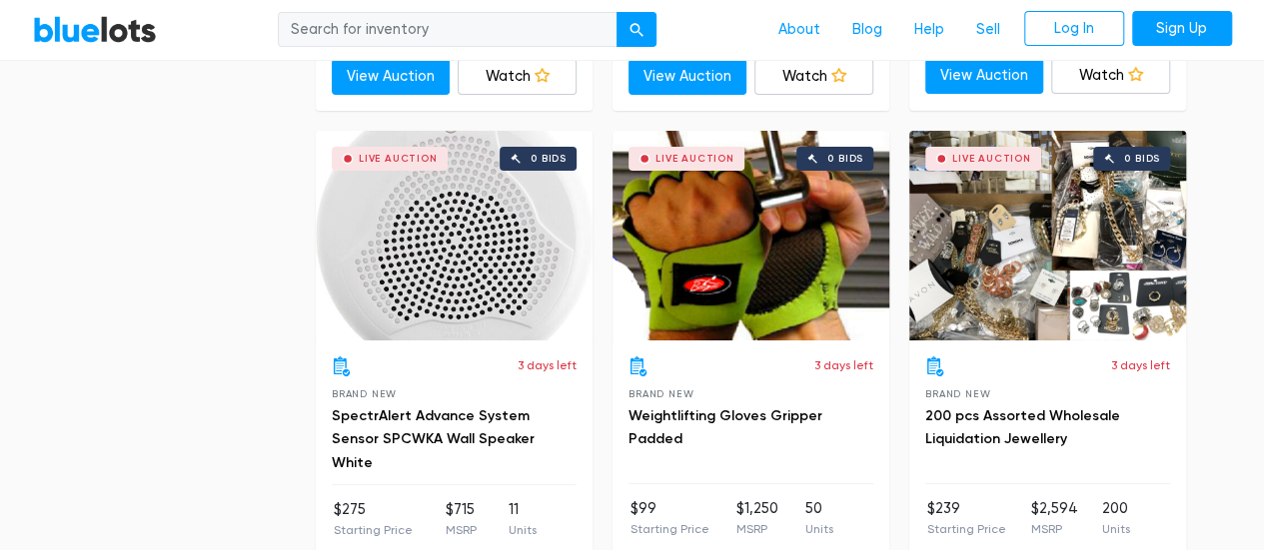
scroll to position [7486, 0]
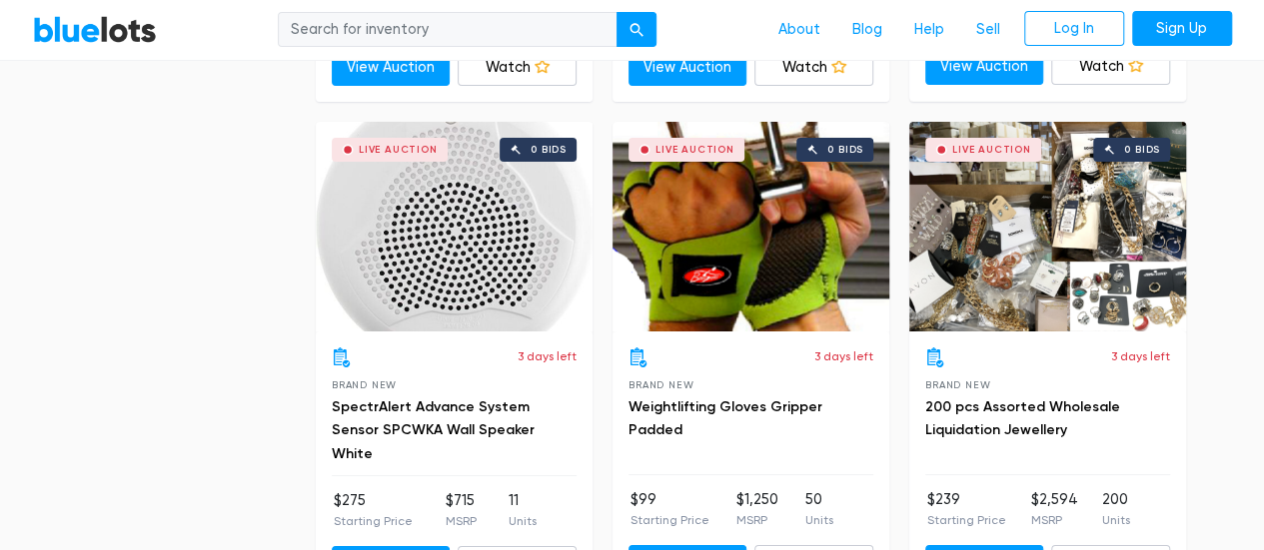
click at [450, 236] on div "Live Auction 0 bids" at bounding box center [454, 227] width 277 height 210
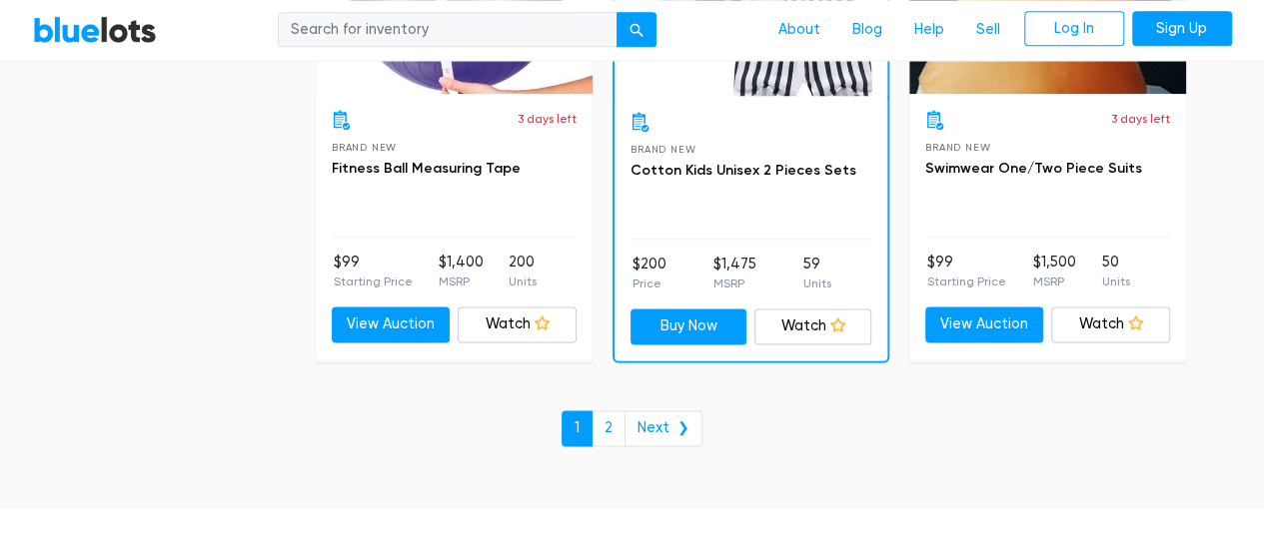
scroll to position [8719, 0]
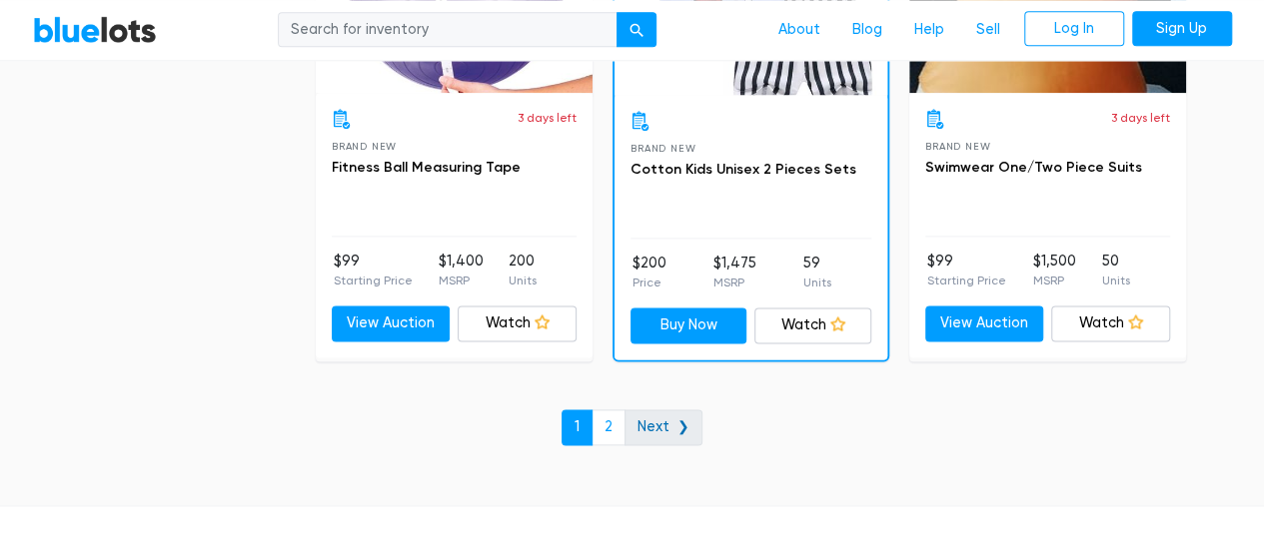
click at [658, 413] on link "Next ❯" at bounding box center [663, 428] width 78 height 36
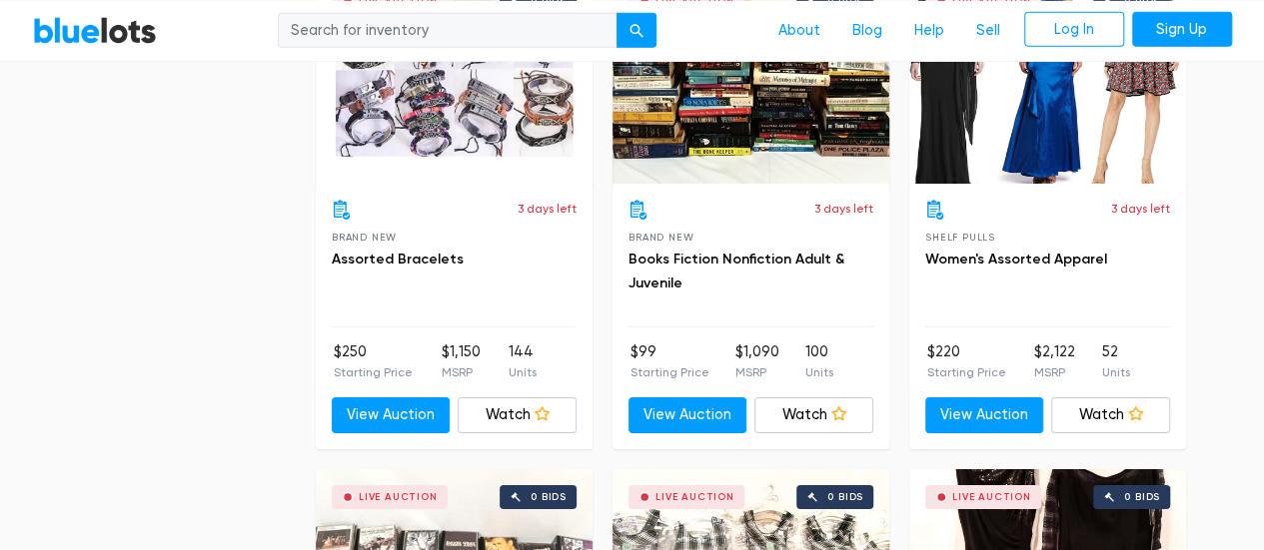
scroll to position [3155, 0]
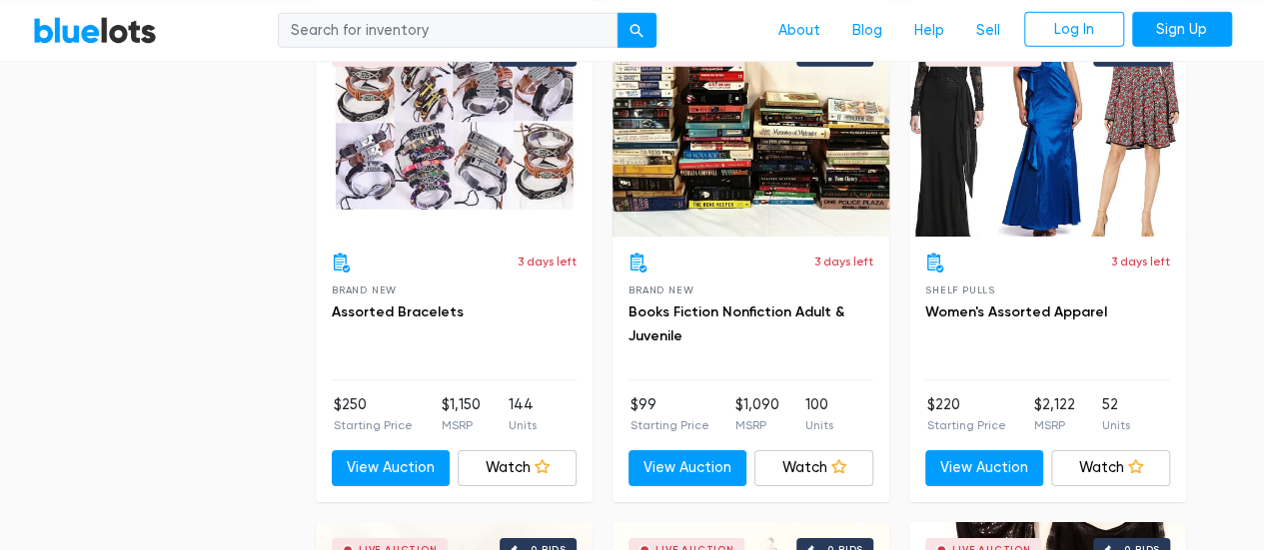
click at [390, 25] on input "search" at bounding box center [448, 30] width 340 height 36
type input "Car safety"
click at [616, 12] on button "submit" at bounding box center [636, 30] width 40 height 36
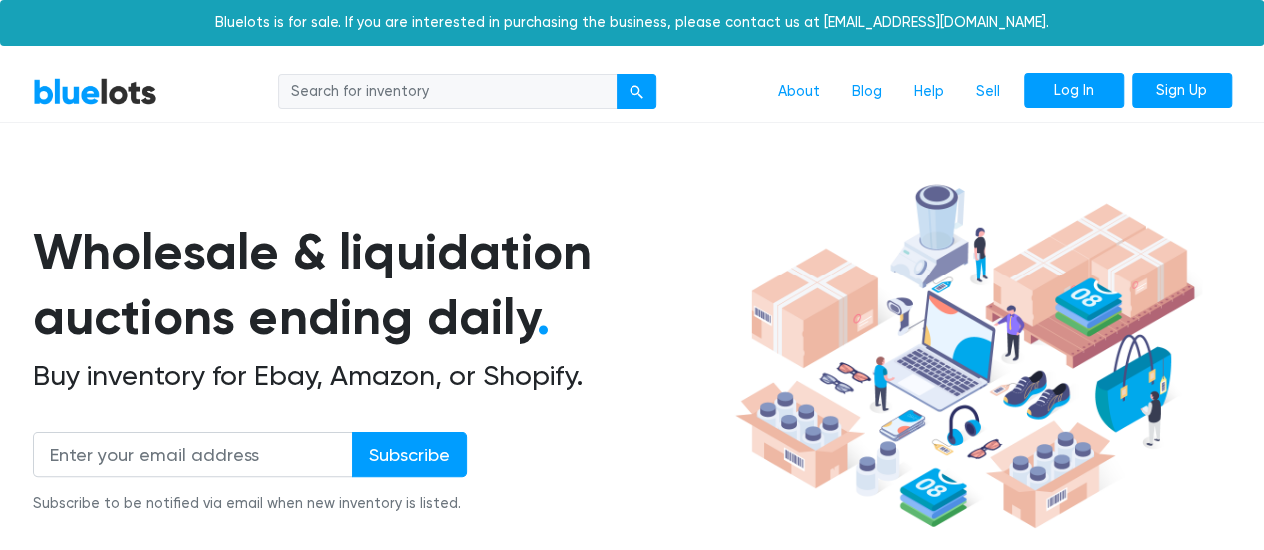
click at [1068, 93] on link "Log In" at bounding box center [1074, 91] width 100 height 36
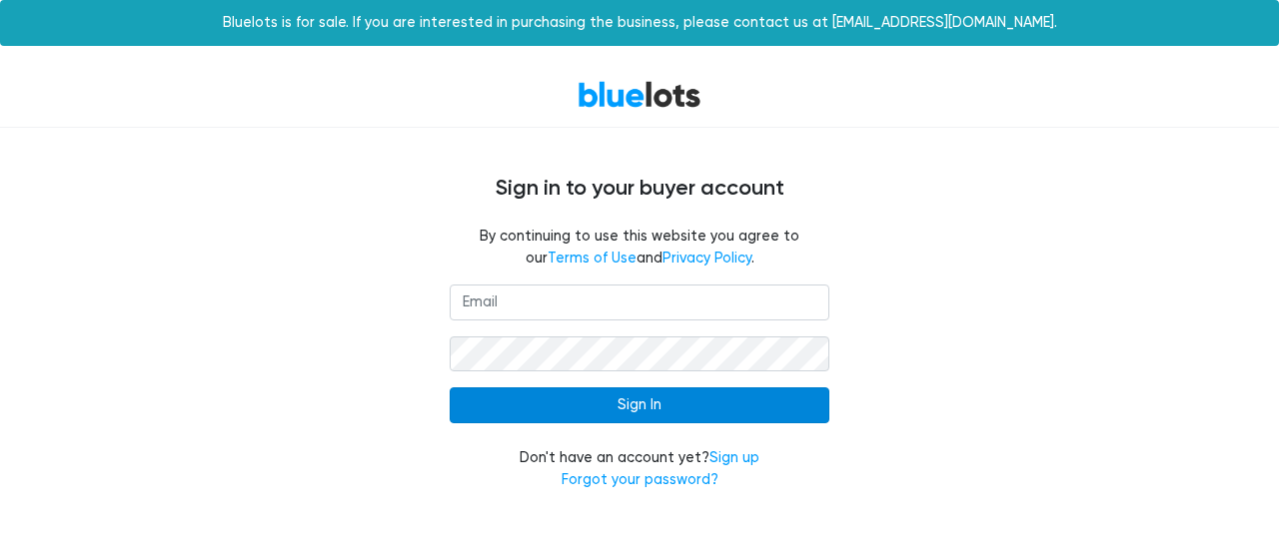
type input "joanolisa80@gmail.com"
click at [591, 417] on input "Sign In" at bounding box center [639, 406] width 380 height 36
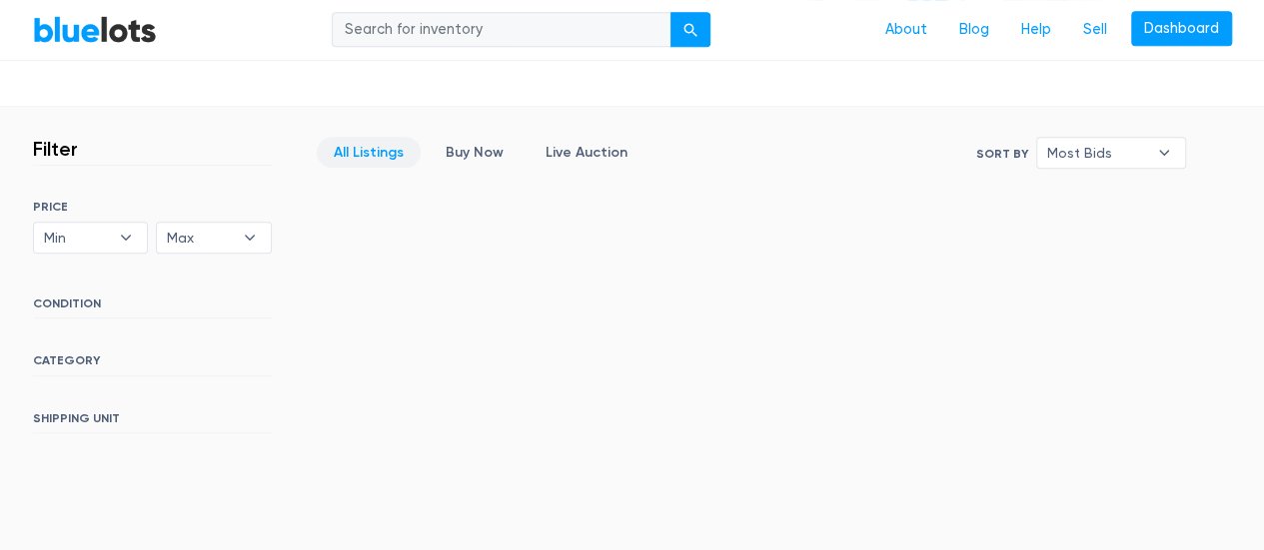
scroll to position [484, 0]
click at [358, 158] on link "All Listings" at bounding box center [369, 151] width 104 height 31
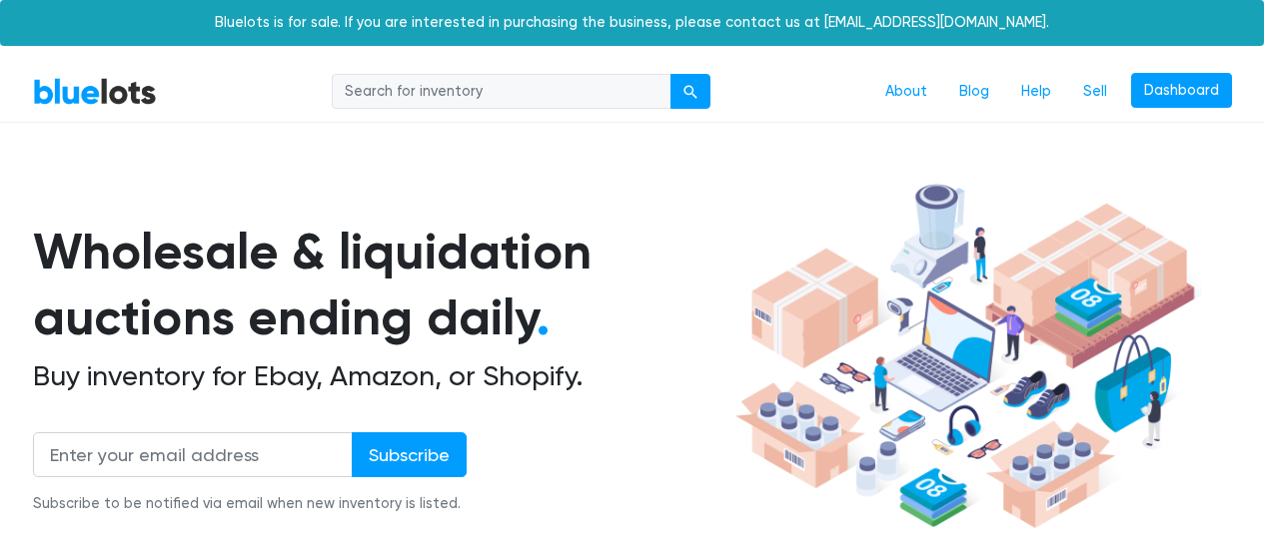
scroll to position [537, 0]
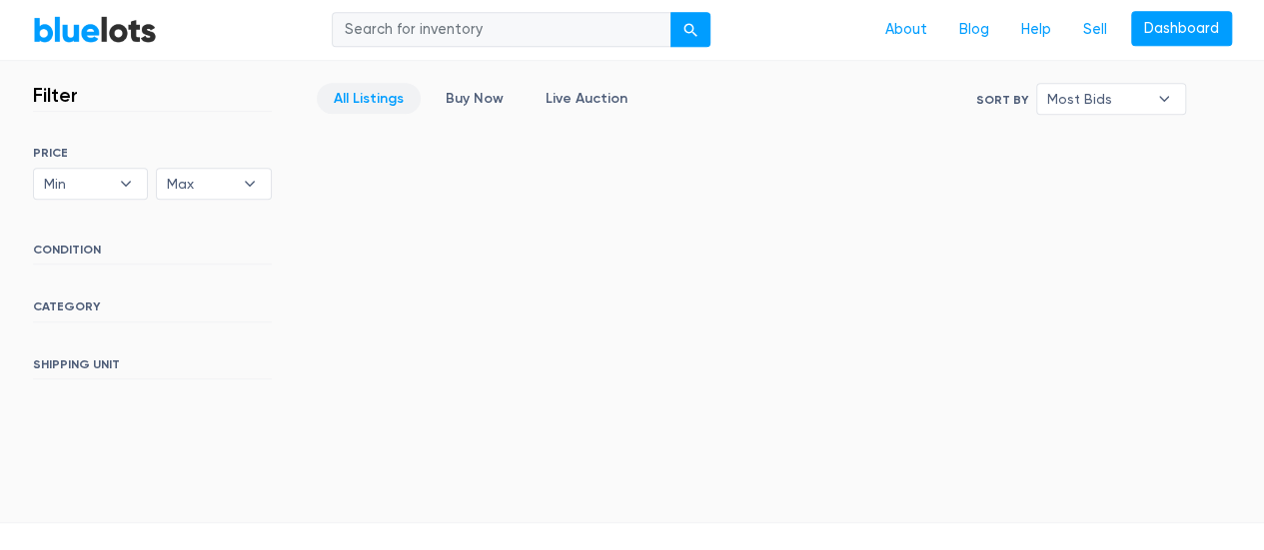
click at [75, 305] on h6 "CATEGORY" at bounding box center [152, 311] width 239 height 22
click at [378, 92] on link "All Listings" at bounding box center [369, 98] width 104 height 31
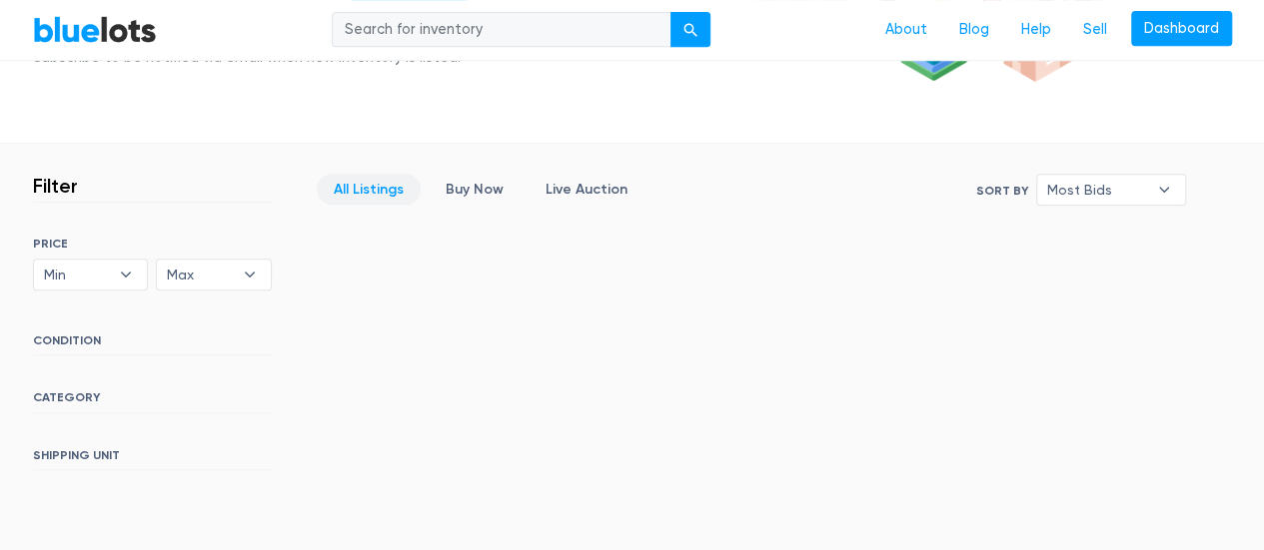
scroll to position [41, 0]
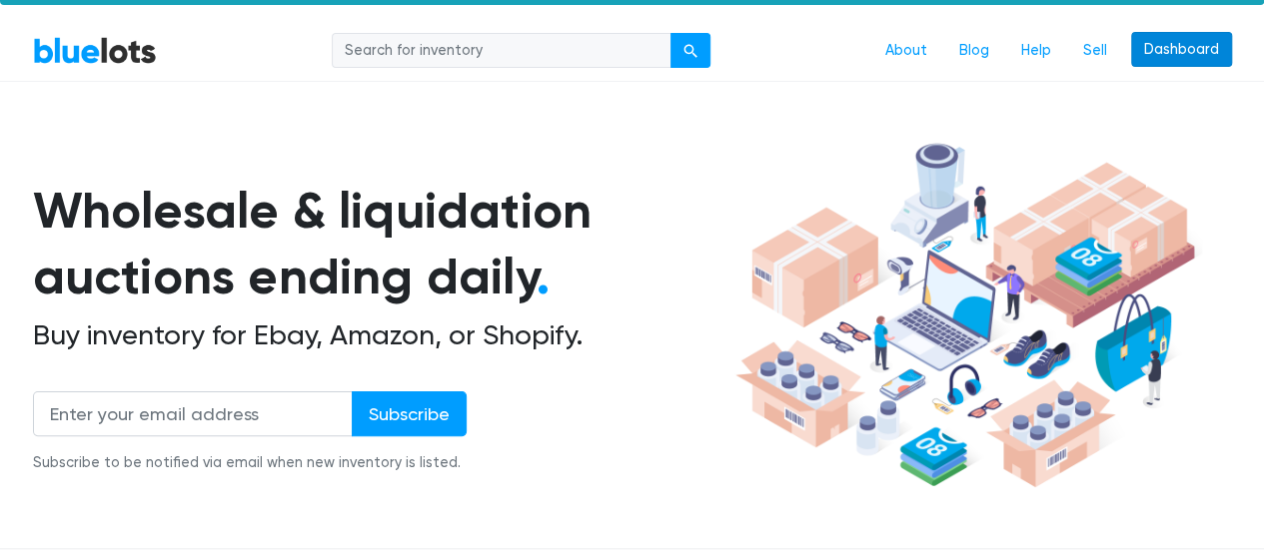
click at [1184, 45] on link "Dashboard" at bounding box center [1181, 50] width 101 height 36
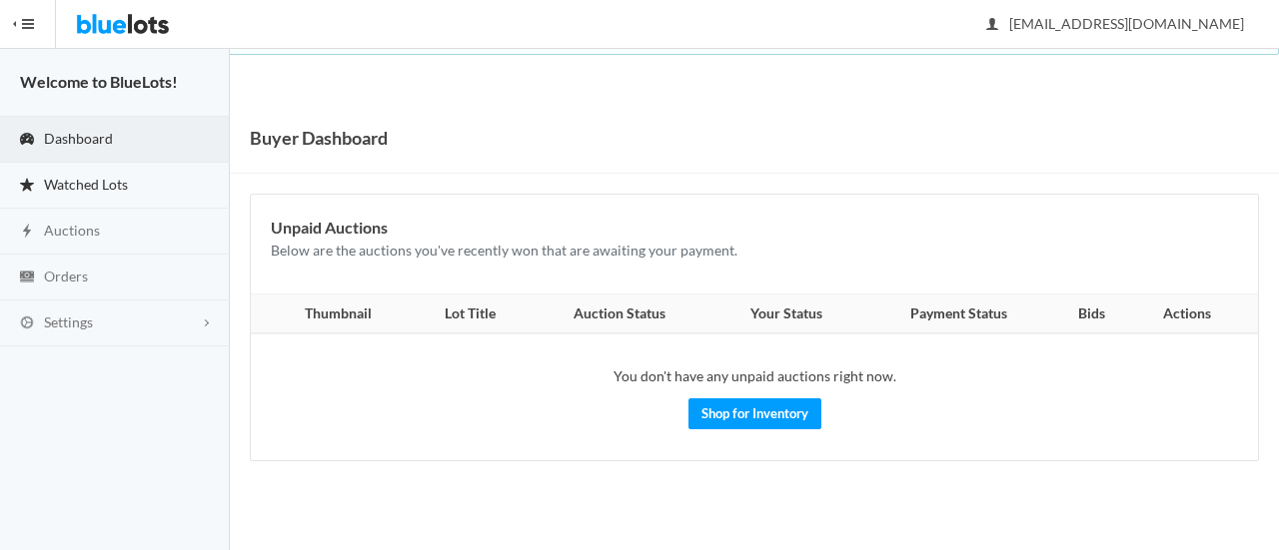
click at [100, 182] on span "Watched Lots" at bounding box center [86, 184] width 84 height 17
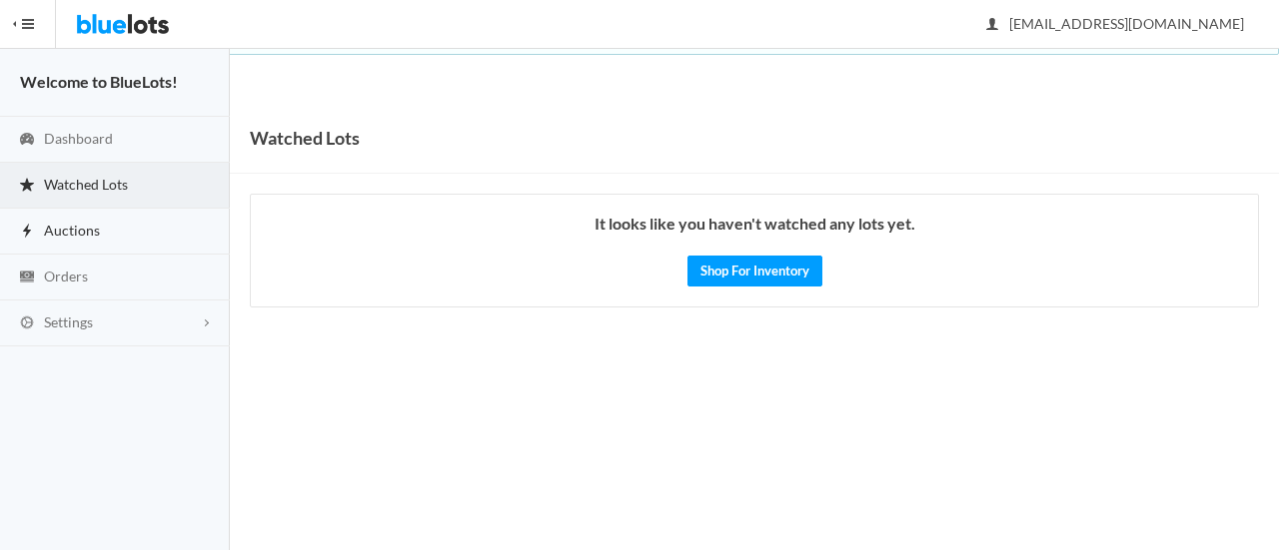
click at [91, 227] on span "Auctions" at bounding box center [72, 230] width 56 height 17
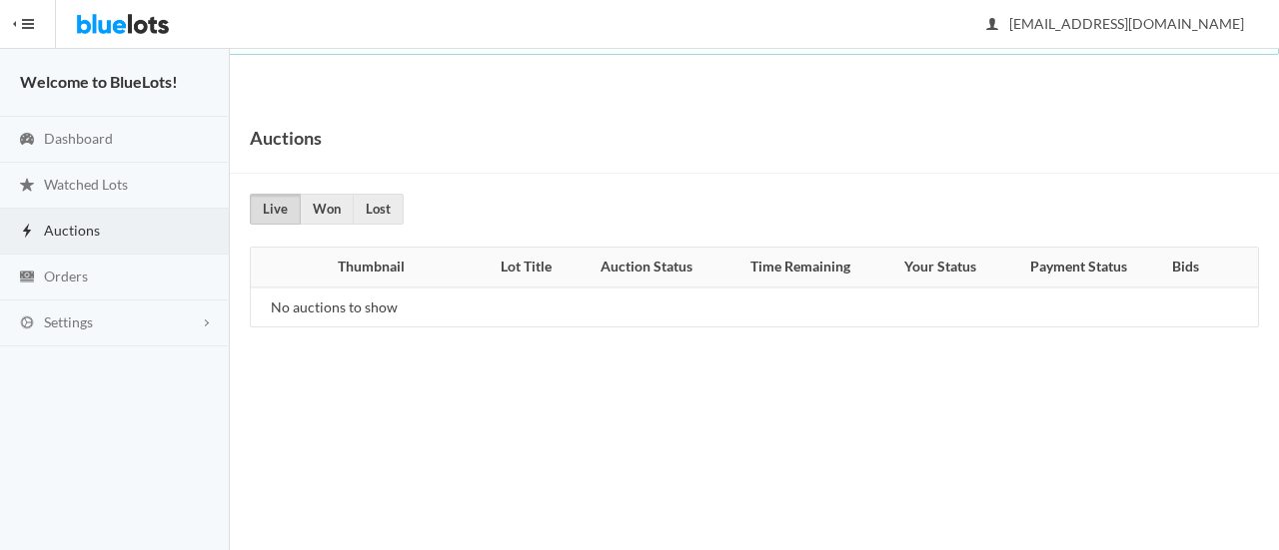
click at [132, 25] on img at bounding box center [123, 24] width 94 height 48
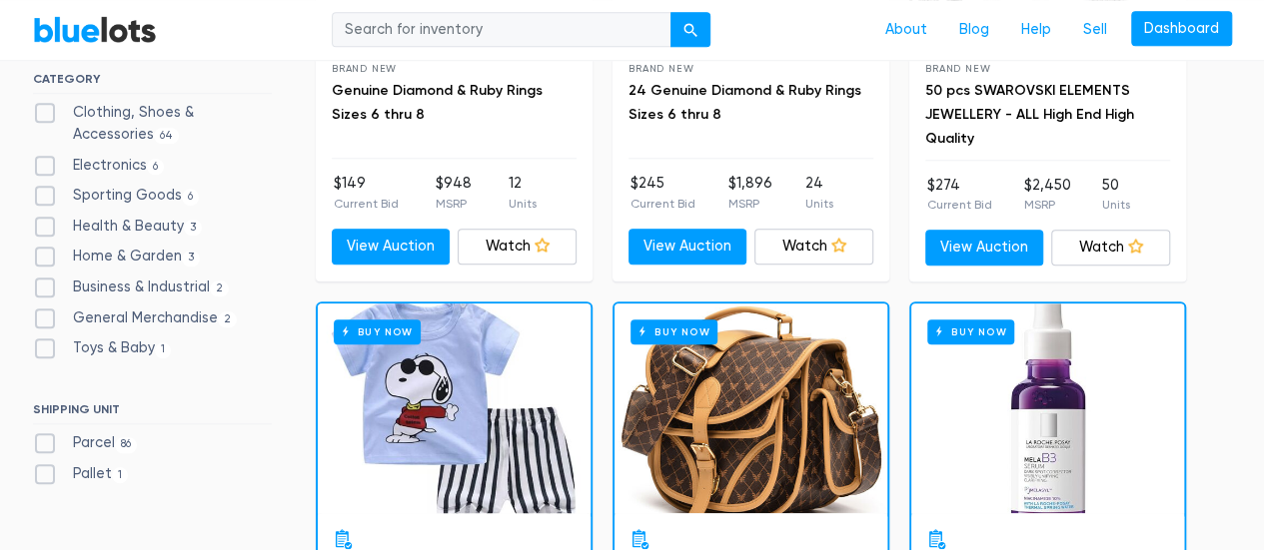
scroll to position [865, 0]
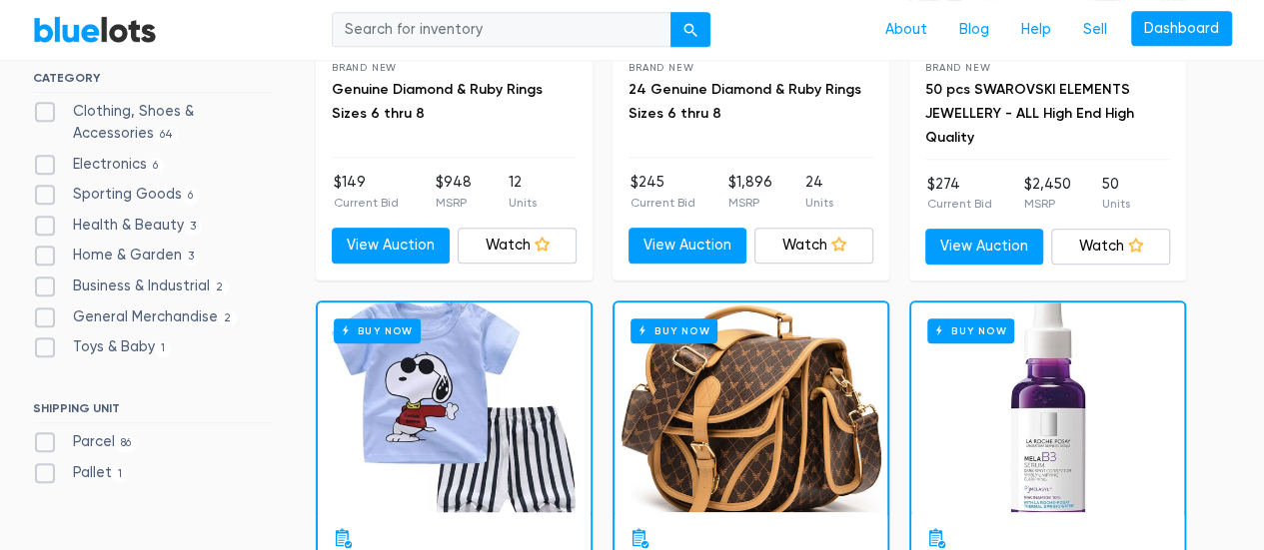
click at [114, 283] on label "Business & Industrial 2" at bounding box center [131, 287] width 197 height 22
click at [46, 283] on Industrial"] "Business & Industrial 2" at bounding box center [39, 282] width 13 height 13
checkbox Industrial"] "true"
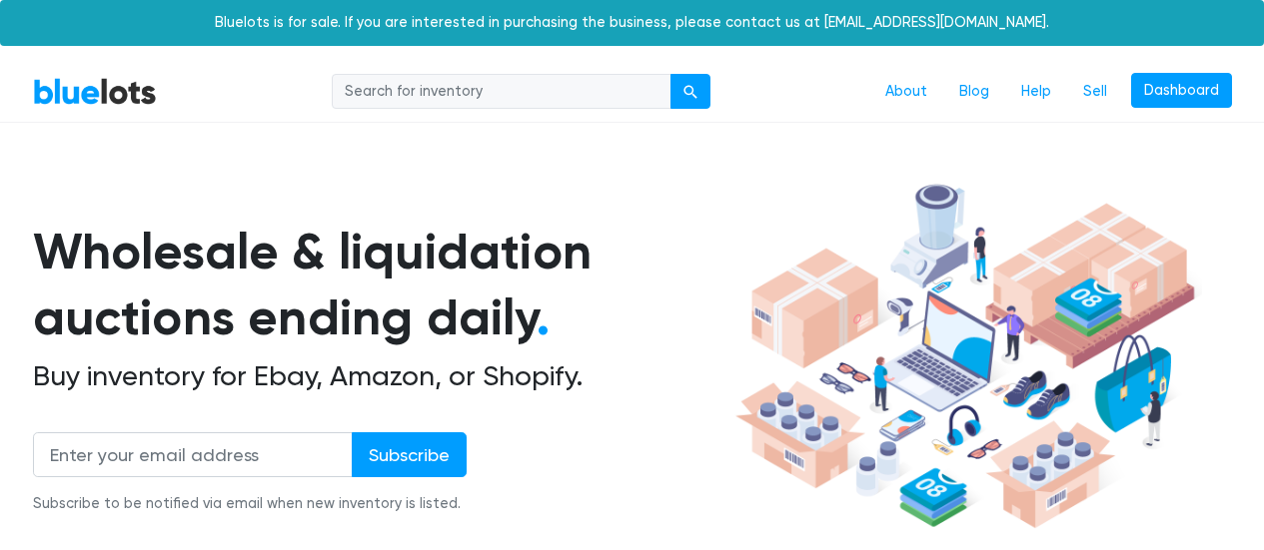
scroll to position [537, 0]
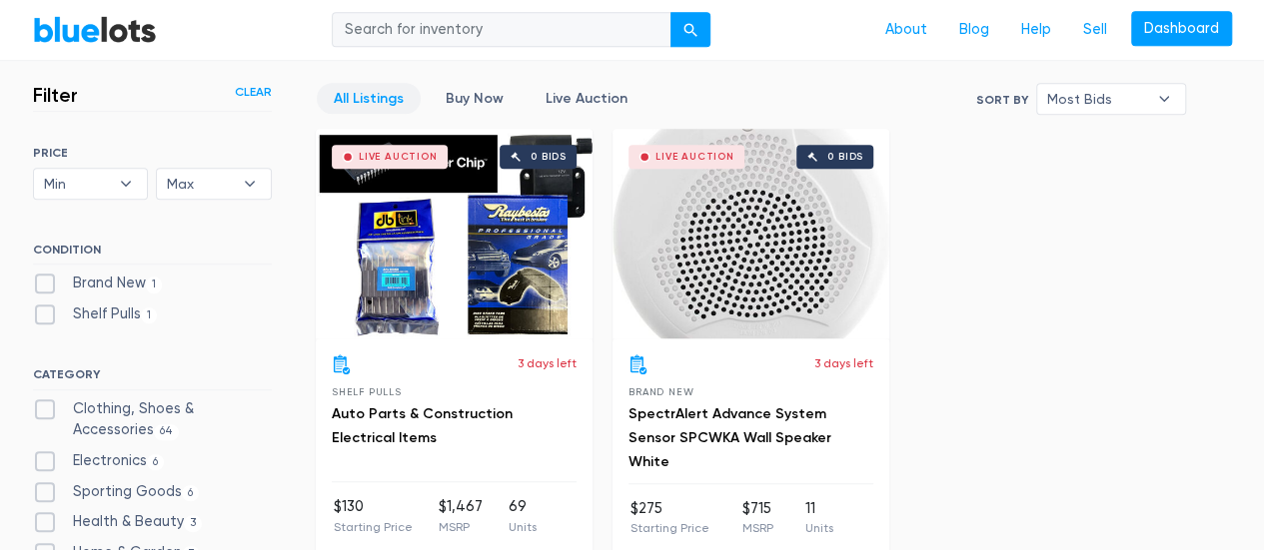
click at [471, 268] on div "Live Auction 0 bids" at bounding box center [454, 234] width 277 height 210
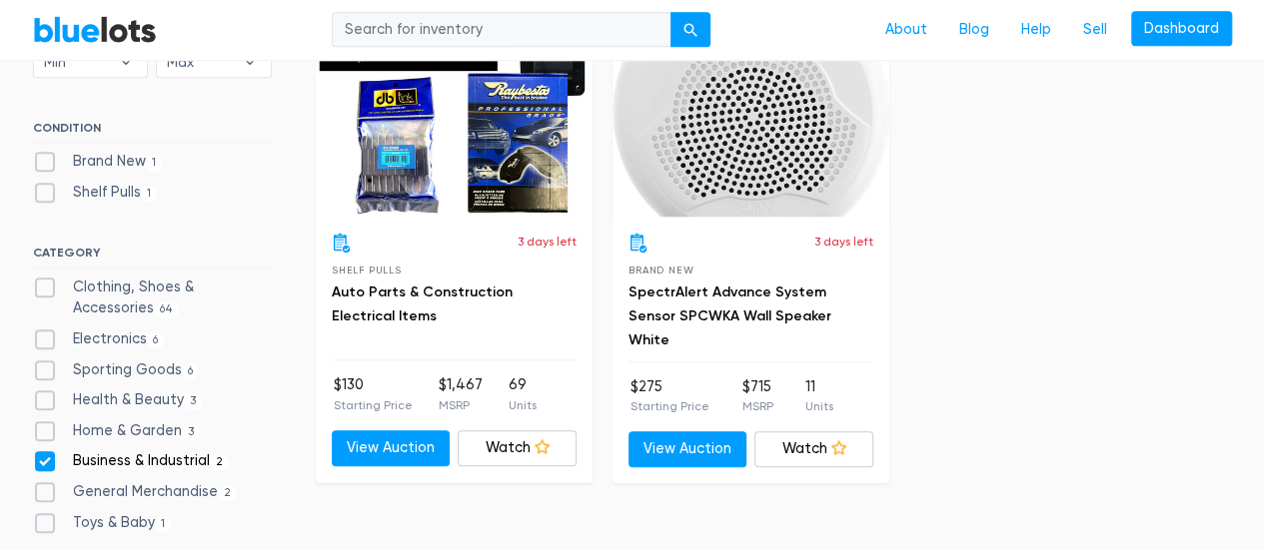
scroll to position [661, 0]
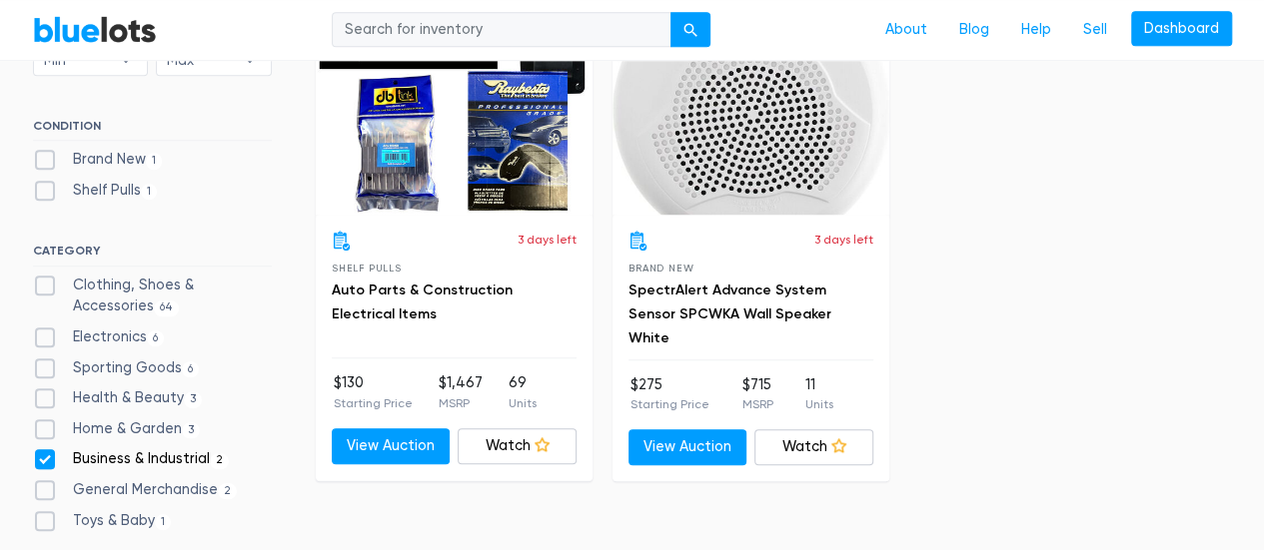
drag, startPoint x: 41, startPoint y: 452, endPoint x: 352, endPoint y: 527, distance: 319.6
click at [352, 527] on div "Filter Filter & Sort Clear SORT BY Most Bids Ending Soonest Newly Listed Lowest…" at bounding box center [632, 299] width 1229 height 740
click at [48, 460] on label "Business & Industrial 2" at bounding box center [131, 459] width 197 height 22
click at [46, 460] on Industrial"] "Business & Industrial 2" at bounding box center [39, 454] width 13 height 13
checkbox Industrial"] "false"
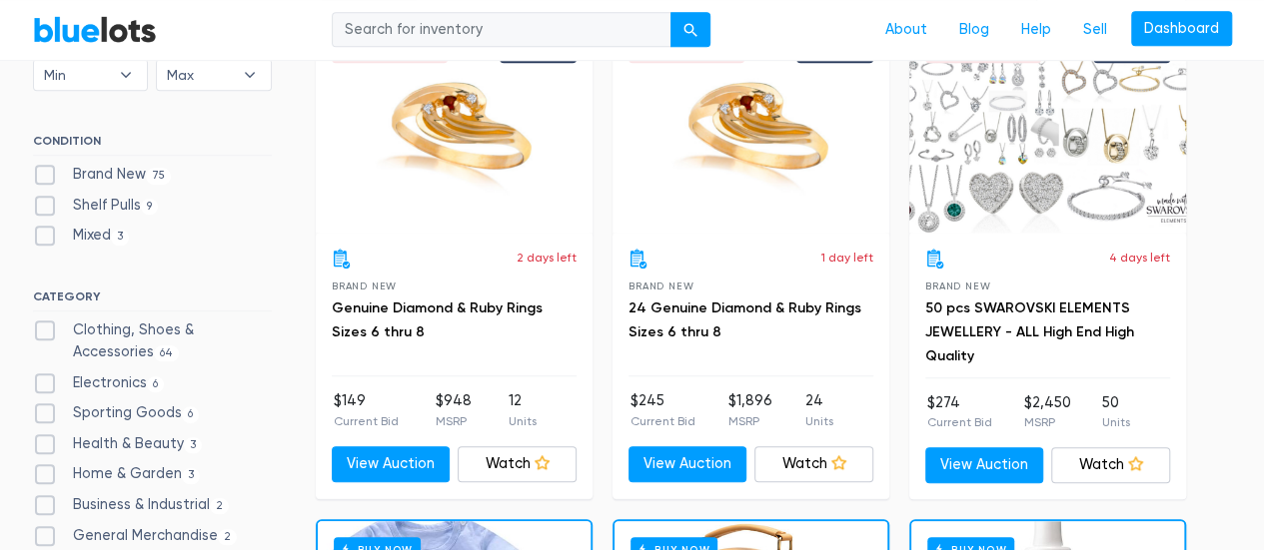
scroll to position [647, 0]
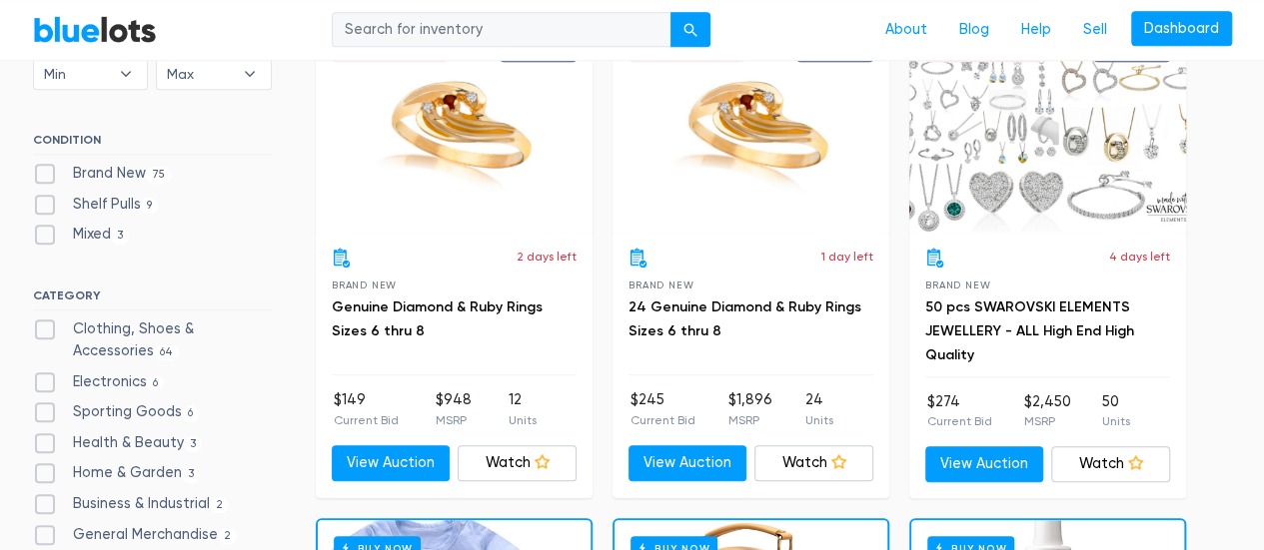
click at [106, 403] on label "Sporting Goods 6" at bounding box center [116, 413] width 167 height 22
click at [46, 403] on Goods"] "Sporting Goods 6" at bounding box center [39, 408] width 13 height 13
checkbox Goods"] "true"
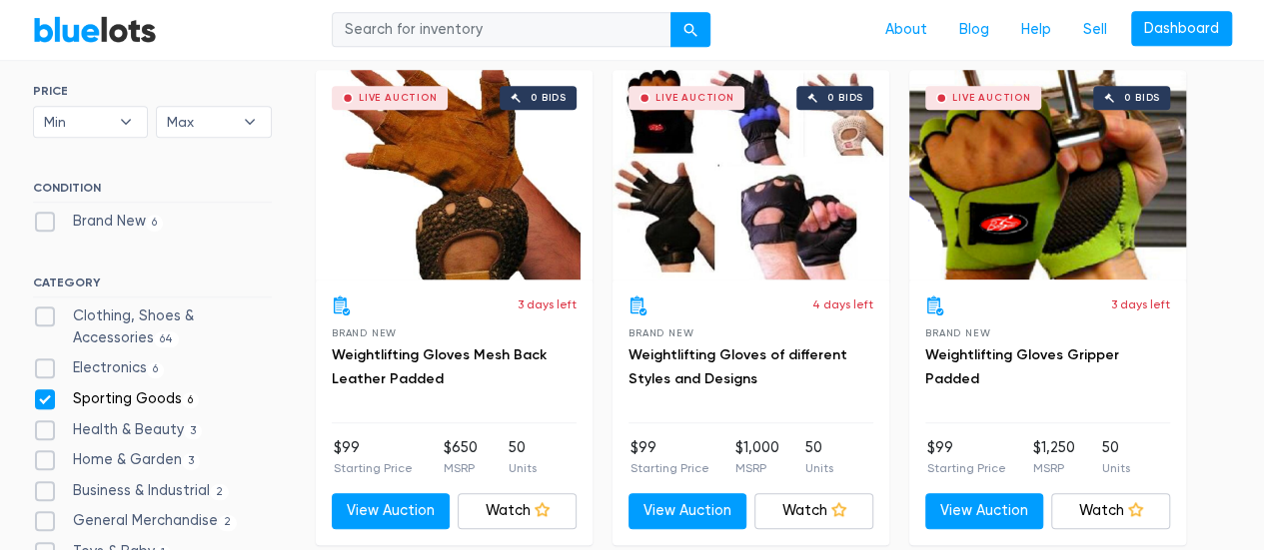
scroll to position [598, 0]
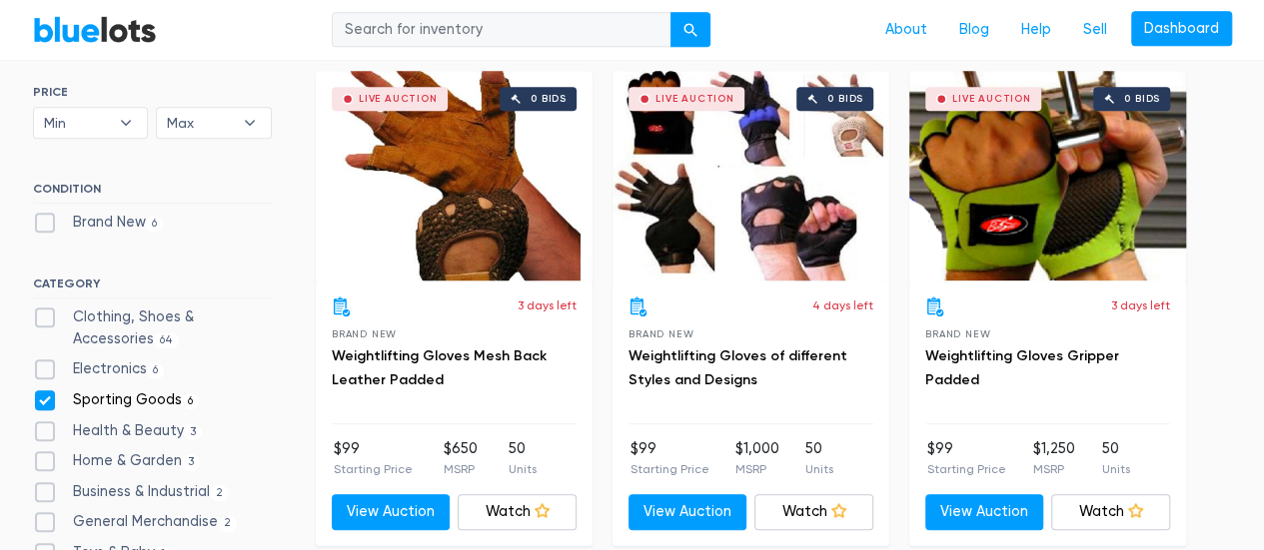
click at [176, 320] on label "Clothing, Shoes & Accessories 64" at bounding box center [152, 328] width 239 height 43
click at [46, 320] on Accessories"] "Clothing, Shoes & Accessories 64" at bounding box center [39, 313] width 13 height 13
checkbox Accessories"] "true"
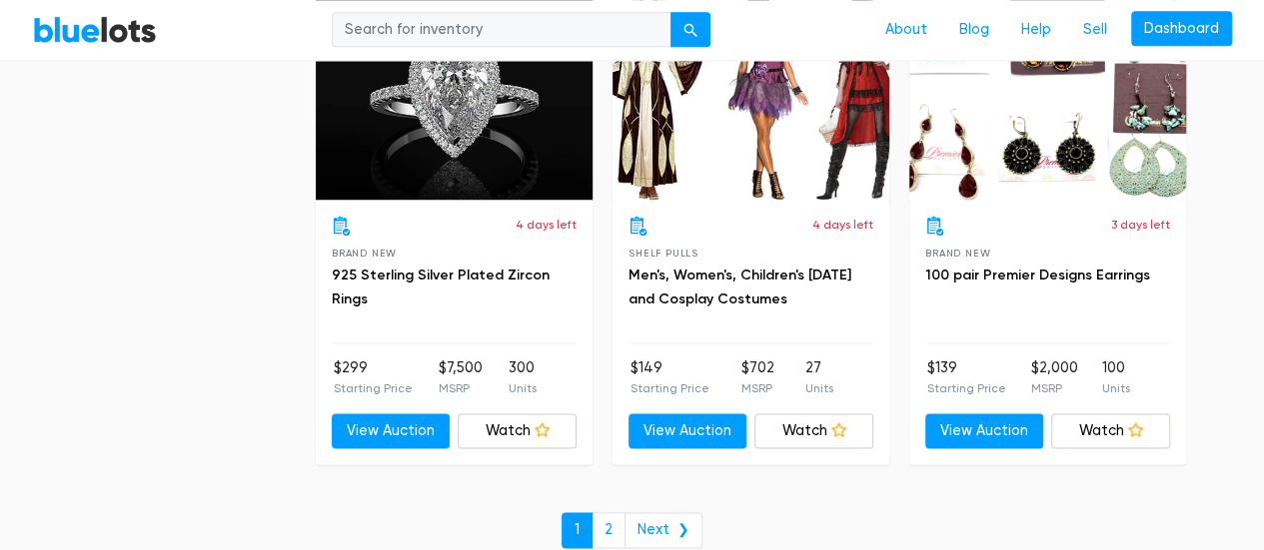
scroll to position [8619, 0]
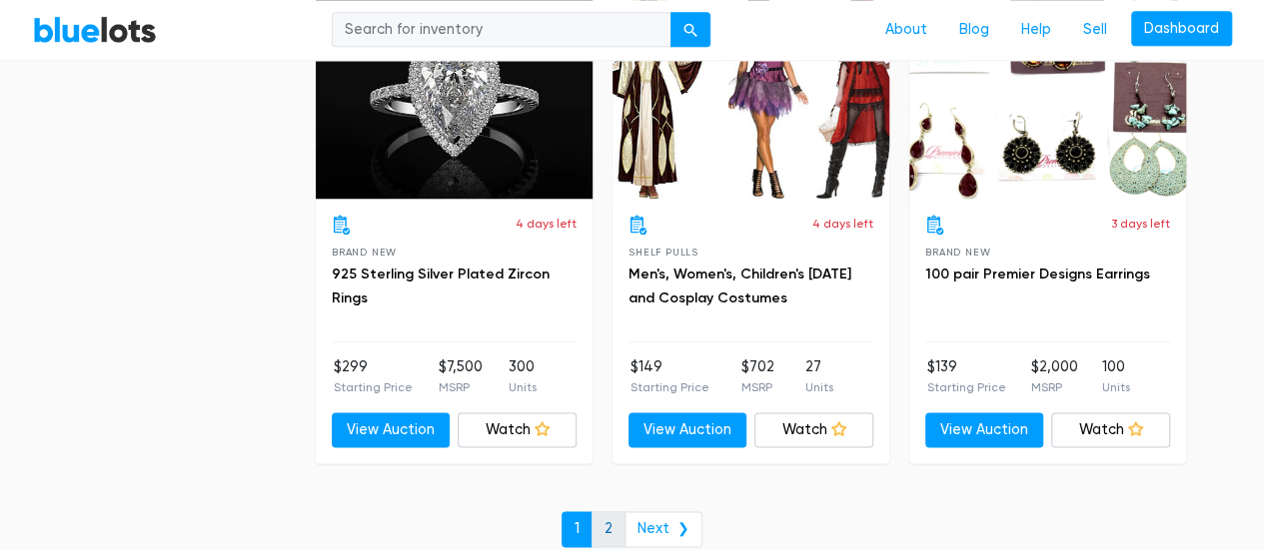
drag, startPoint x: 657, startPoint y: 515, endPoint x: 626, endPoint y: 512, distance: 31.1
click at [625, 512] on link "2" at bounding box center [608, 529] width 34 height 36
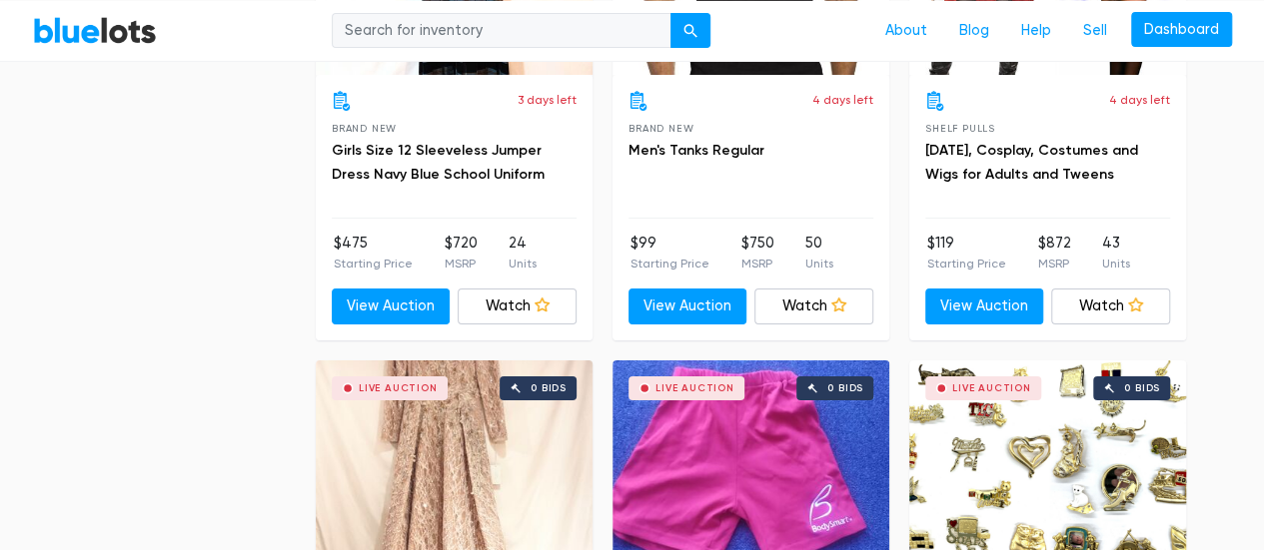
scroll to position [3151, 0]
